Goal: Task Accomplishment & Management: Use online tool/utility

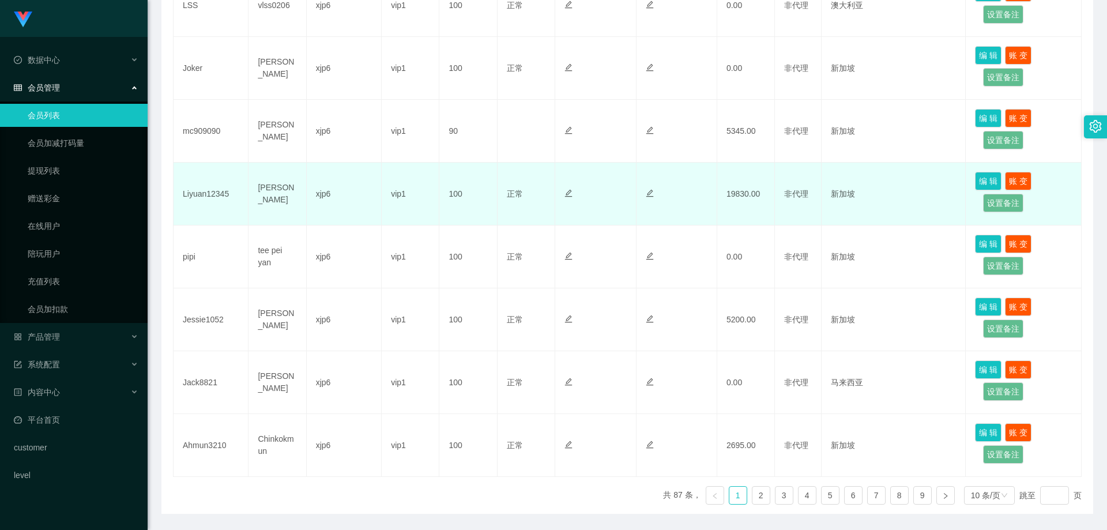
scroll to position [493, 0]
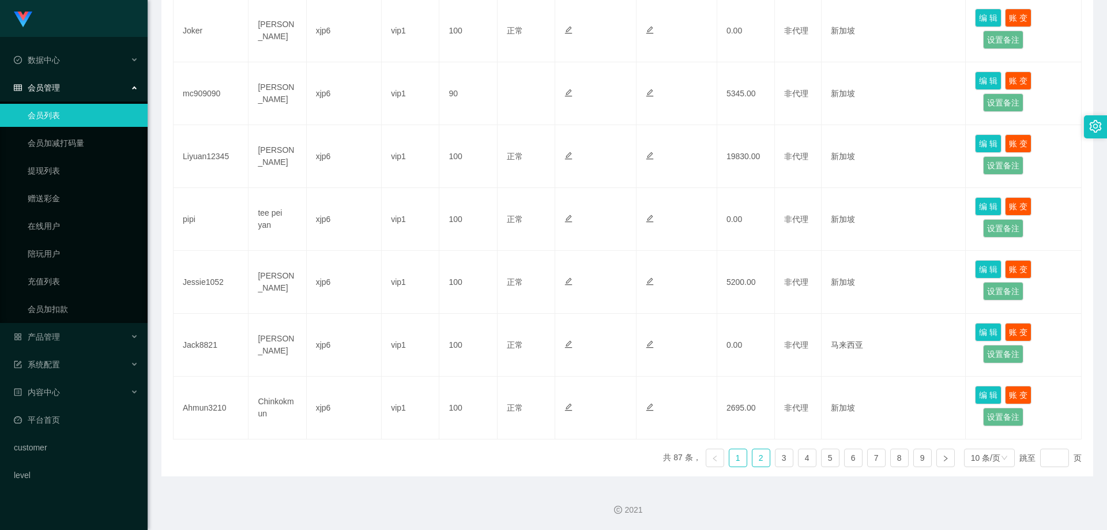
click at [757, 455] on link "2" at bounding box center [760, 457] width 17 height 17
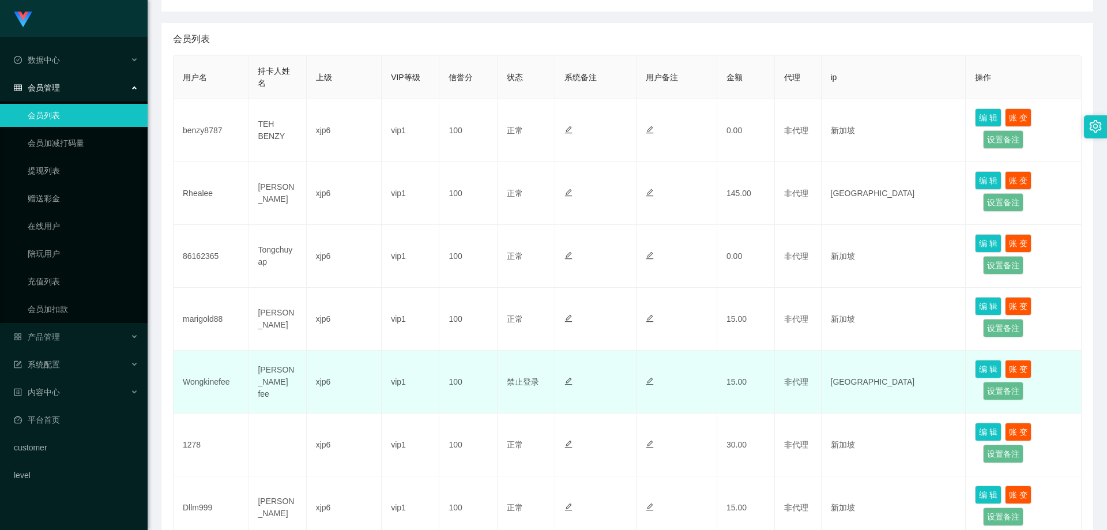
scroll to position [0, 0]
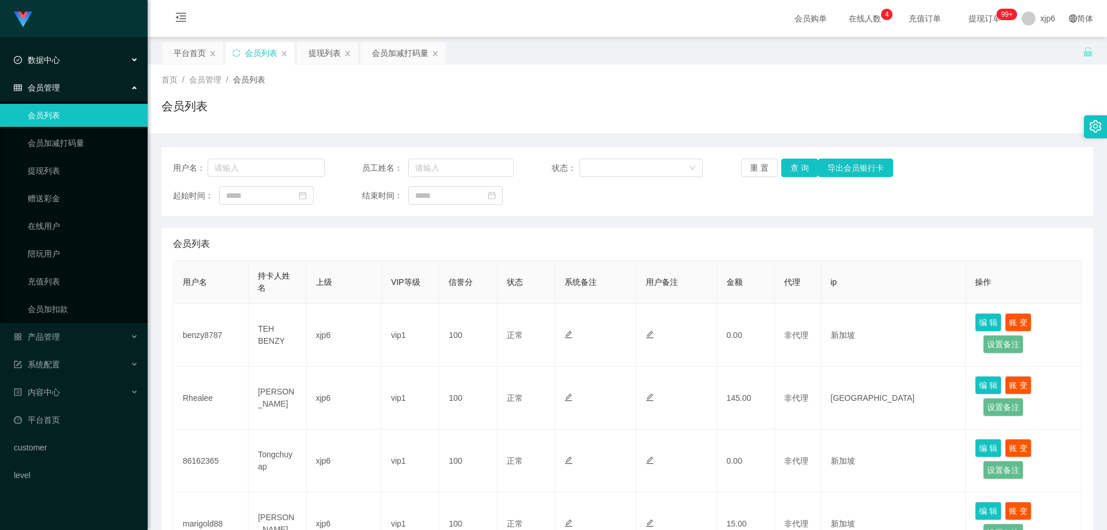
click at [59, 51] on div "数据中心" at bounding box center [74, 59] width 148 height 23
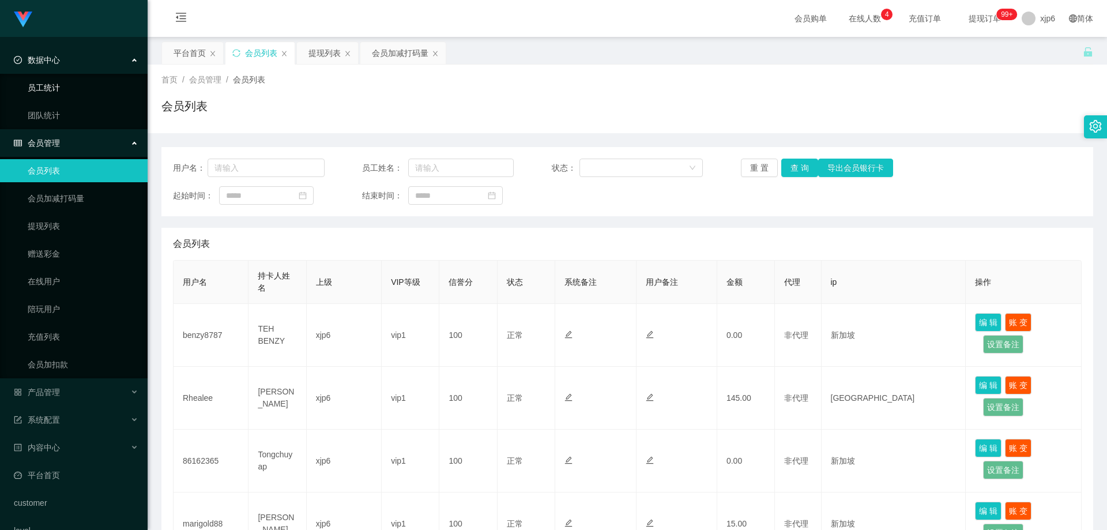
click at [48, 88] on link "员工统计" at bounding box center [83, 87] width 111 height 23
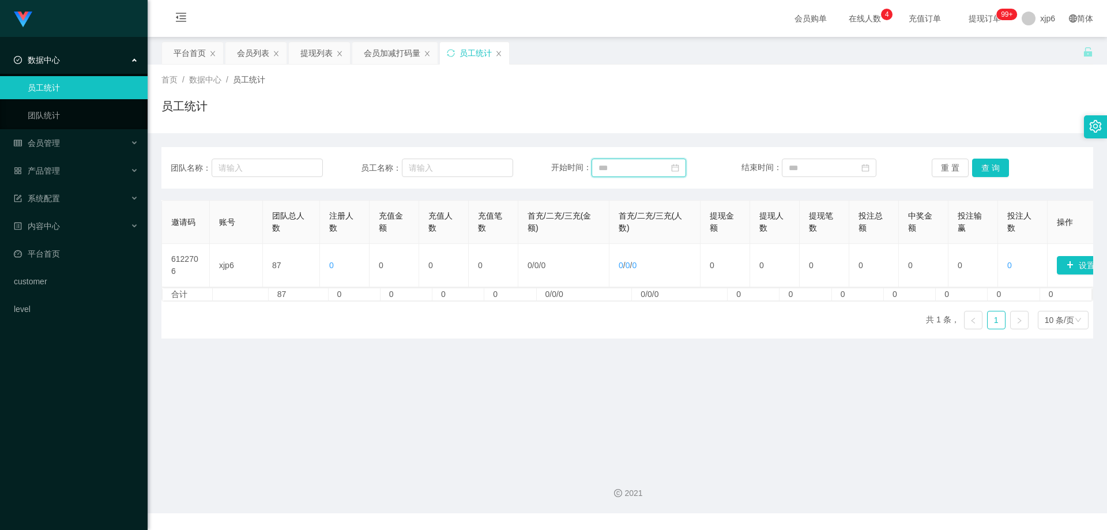
click at [622, 164] on input at bounding box center [638, 168] width 95 height 18
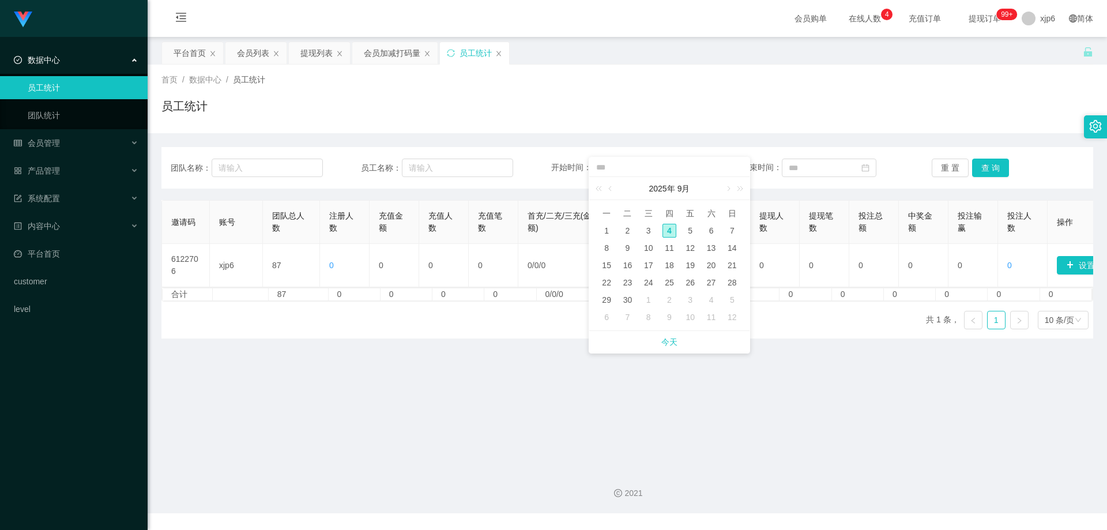
drag, startPoint x: 610, startPoint y: 229, endPoint x: 630, endPoint y: 230, distance: 20.2
click at [610, 229] on div "1" at bounding box center [607, 231] width 14 height 14
type input "**********"
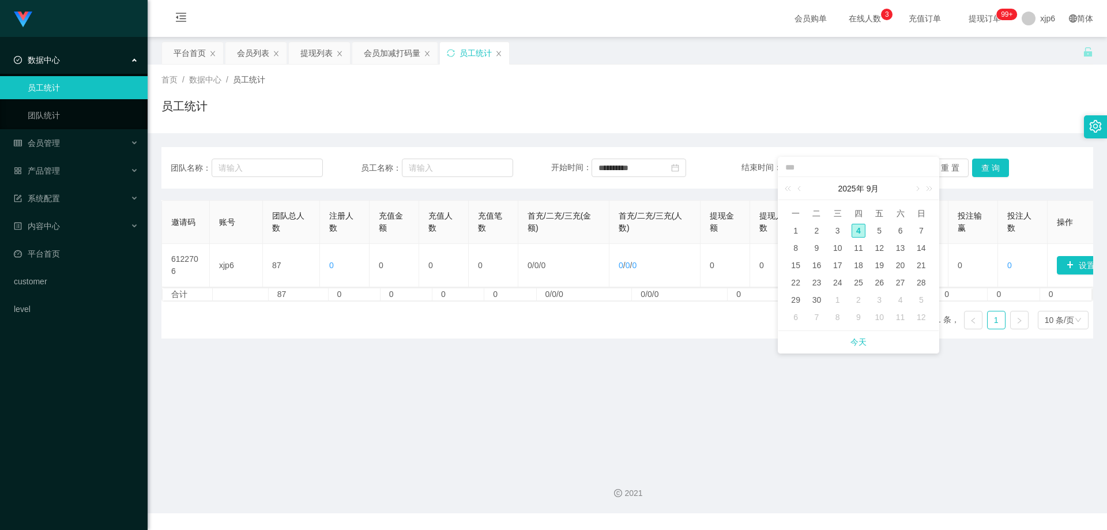
click at [861, 229] on div "4" at bounding box center [858, 231] width 14 height 14
type input "**********"
click at [980, 164] on button "查 询" at bounding box center [990, 168] width 37 height 18
